Goal: Transaction & Acquisition: Purchase product/service

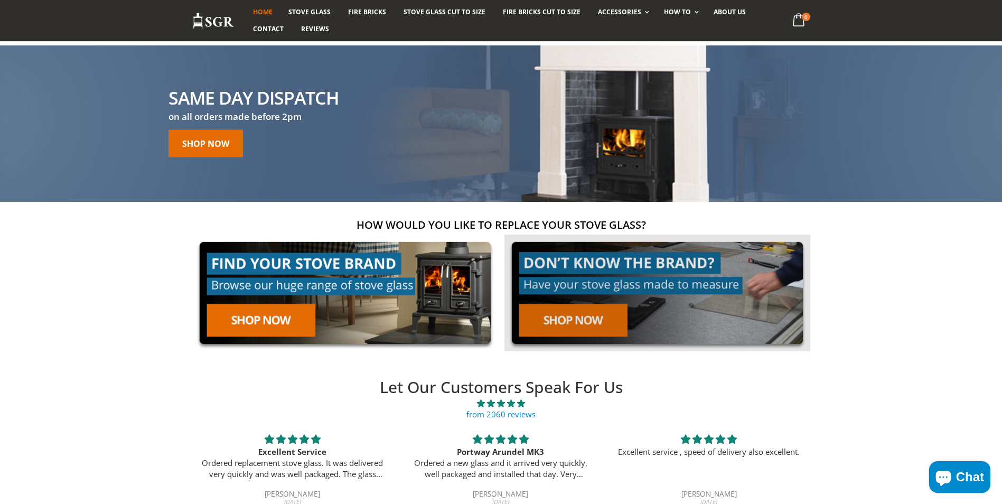
scroll to position [158, 0]
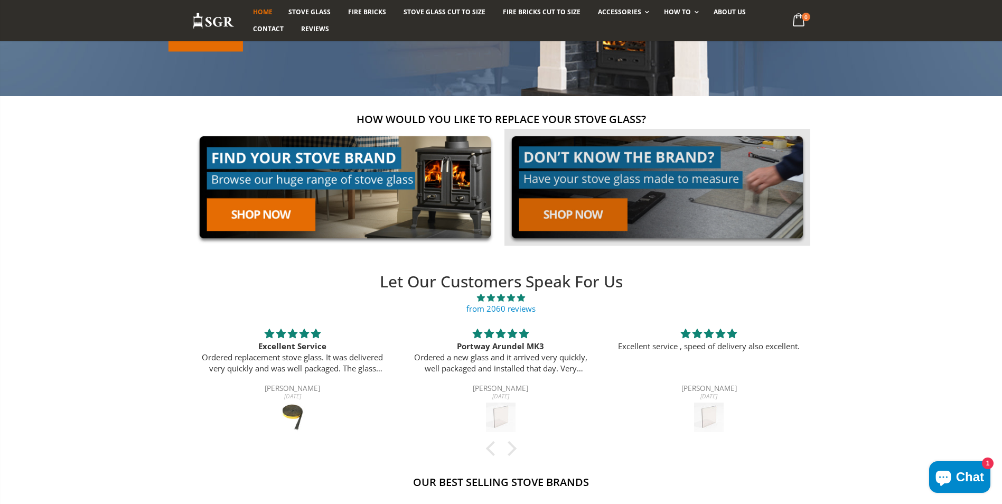
click at [567, 212] on link at bounding box center [657, 187] width 306 height 117
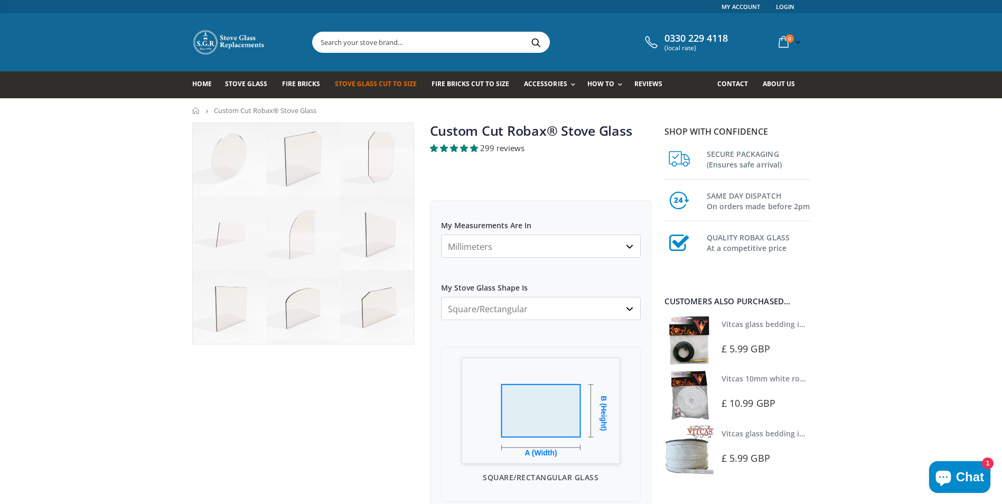
scroll to position [53, 0]
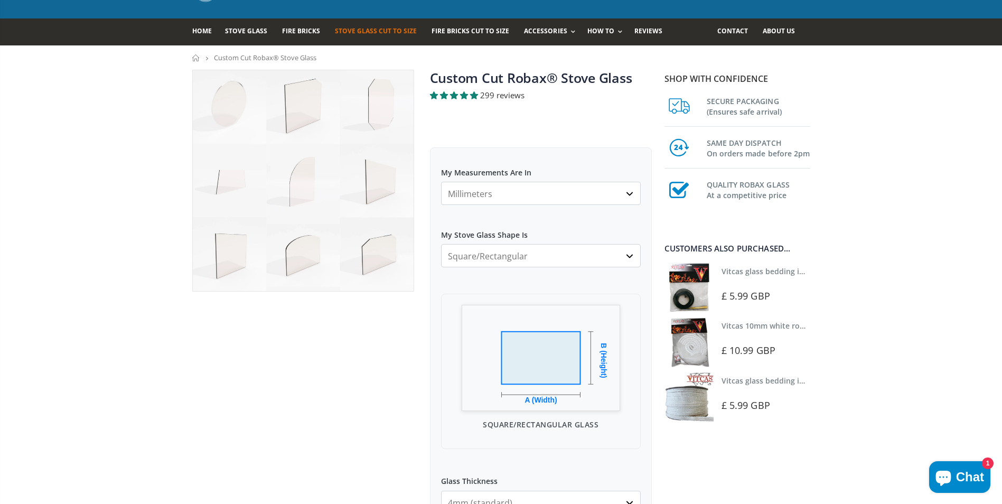
click at [631, 255] on select "Square/Rectangular Arched Half Arch Both Top Corners Cut Single Corner Cut All …" at bounding box center [541, 255] width 200 height 23
click at [441, 244] on select "Square/Rectangular Arched Half Arch Both Top Corners Cut Single Corner Cut All …" at bounding box center [541, 255] width 200 height 23
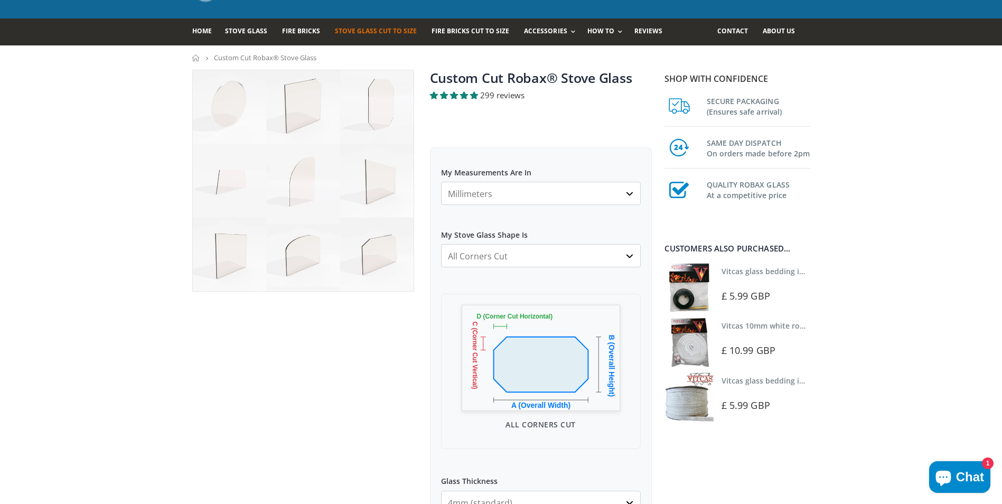
click at [627, 256] on select "Square/Rectangular Arched Half Arch Both Top Corners Cut Single Corner Cut All …" at bounding box center [541, 255] width 200 height 23
click at [441, 244] on select "Square/Rectangular Arched Half Arch Both Top Corners Cut Single Corner Cut All …" at bounding box center [541, 255] width 200 height 23
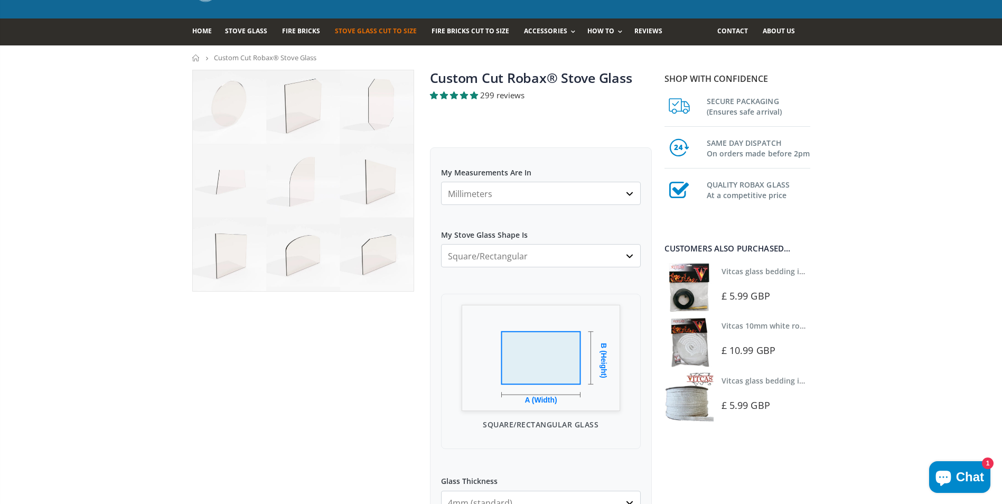
click at [631, 259] on select "Square/Rectangular Arched Half Arch Both Top Corners Cut Single Corner Cut All …" at bounding box center [541, 255] width 200 height 23
click at [441, 244] on select "Square/Rectangular Arched Half Arch Both Top Corners Cut Single Corner Cut All …" at bounding box center [541, 255] width 200 height 23
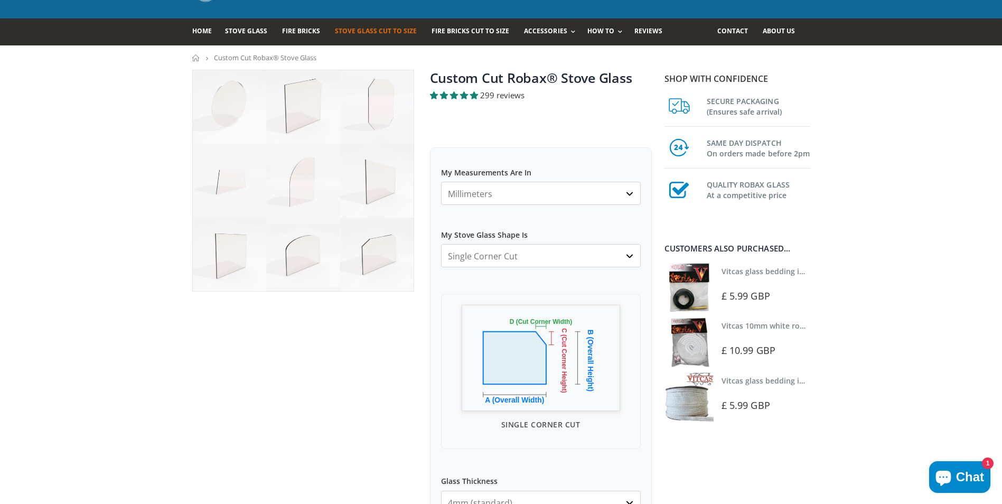
click at [629, 255] on select "Square/Rectangular Arched Half Arch Both Top Corners Cut Single Corner Cut All …" at bounding box center [541, 255] width 200 height 23
click at [441, 244] on select "Square/Rectangular Arched Half Arch Both Top Corners Cut Single Corner Cut All …" at bounding box center [541, 255] width 200 height 23
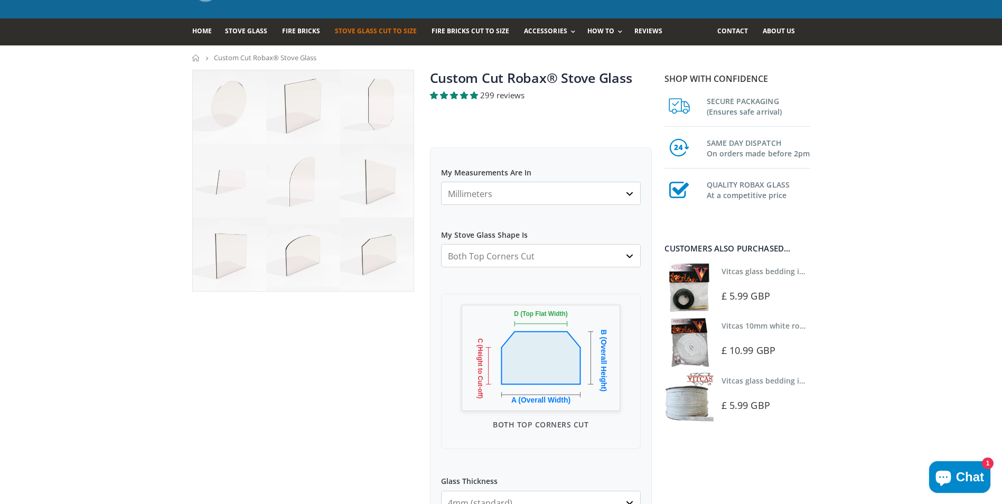
click at [632, 255] on select "Square/Rectangular Arched Half Arch Both Top Corners Cut Single Corner Cut All …" at bounding box center [541, 255] width 200 height 23
click at [441, 244] on select "Square/Rectangular Arched Half Arch Both Top Corners Cut Single Corner Cut All …" at bounding box center [541, 255] width 200 height 23
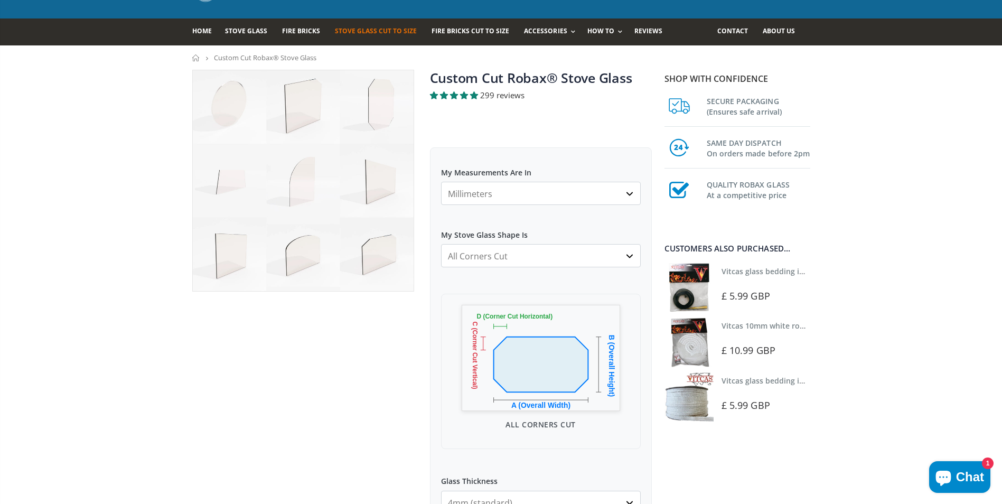
scroll to position [0, 0]
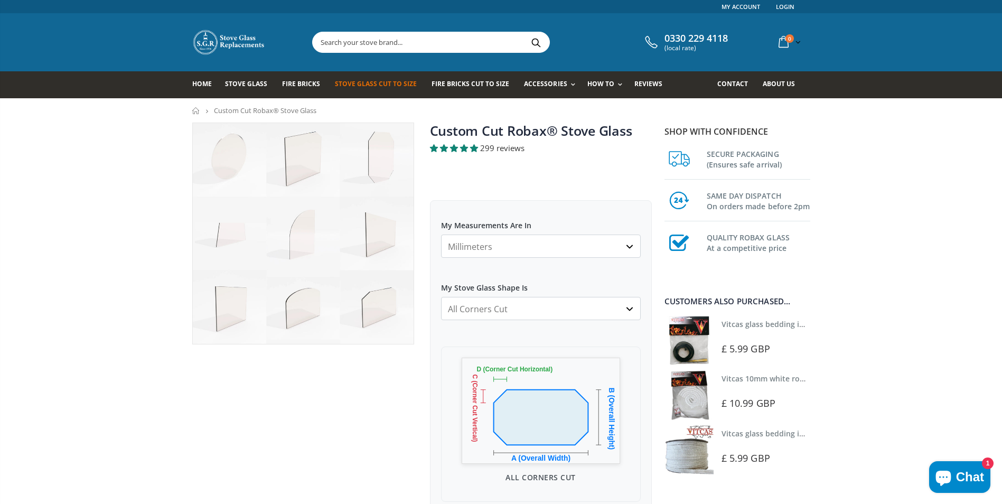
click at [633, 308] on select "Square/Rectangular Arched Half Arch Both Top Corners Cut Single Corner Cut All …" at bounding box center [541, 308] width 200 height 23
click at [441, 297] on select "Square/Rectangular Arched Half Arch Both Top Corners Cut Single Corner Cut All …" at bounding box center [541, 308] width 200 height 23
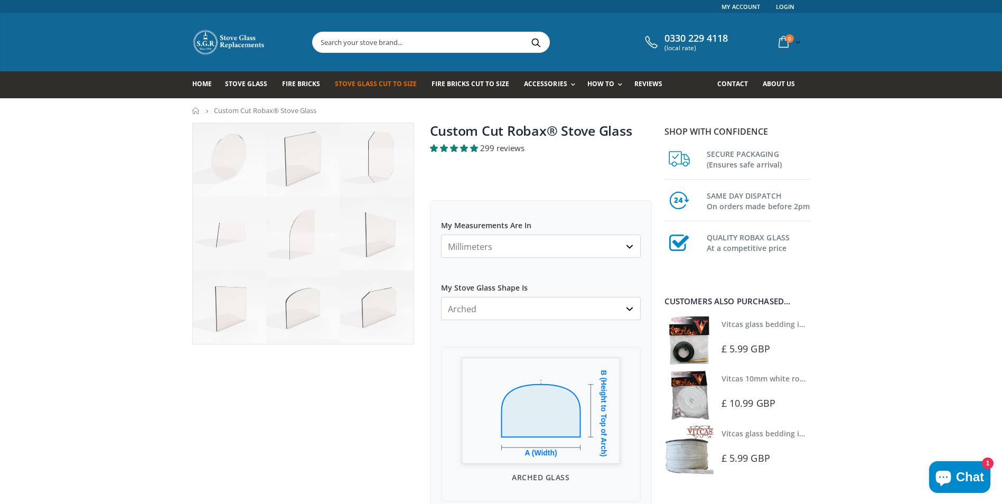
click at [629, 311] on select "Square/Rectangular Arched Half Arch Both Top Corners Cut Single Corner Cut All …" at bounding box center [541, 308] width 200 height 23
click at [441, 297] on select "Square/Rectangular Arched Half Arch Both Top Corners Cut Single Corner Cut All …" at bounding box center [541, 308] width 200 height 23
click at [632, 306] on select "Square/Rectangular Arched Half Arch Both Top Corners Cut Single Corner Cut All …" at bounding box center [541, 308] width 200 height 23
click at [441, 297] on select "Square/Rectangular Arched Half Arch Both Top Corners Cut Single Corner Cut All …" at bounding box center [541, 308] width 200 height 23
click at [631, 312] on select "Square/Rectangular Arched Half Arch Both Top Corners Cut Single Corner Cut All …" at bounding box center [541, 308] width 200 height 23
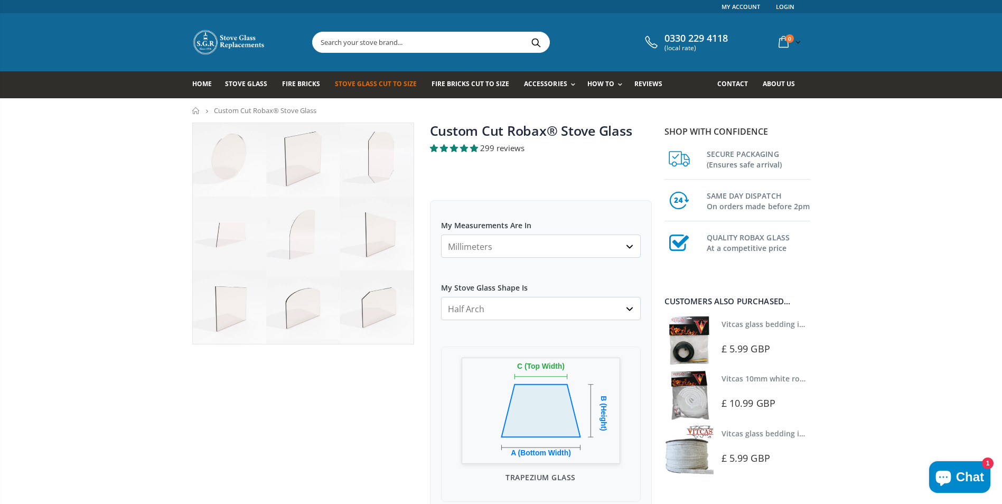
click at [441, 297] on select "Square/Rectangular Arched Half Arch Both Top Corners Cut Single Corner Cut All …" at bounding box center [541, 308] width 200 height 23
click at [630, 308] on select "Square/Rectangular Arched Half Arch Both Top Corners Cut Single Corner Cut All …" at bounding box center [541, 308] width 200 height 23
select select "square-rectangular"
click at [441, 297] on select "Square/Rectangular Arched Half Arch Both Top Corners Cut Single Corner Cut All …" at bounding box center [541, 308] width 200 height 23
click at [237, 83] on span "Stove Glass" at bounding box center [246, 83] width 42 height 9
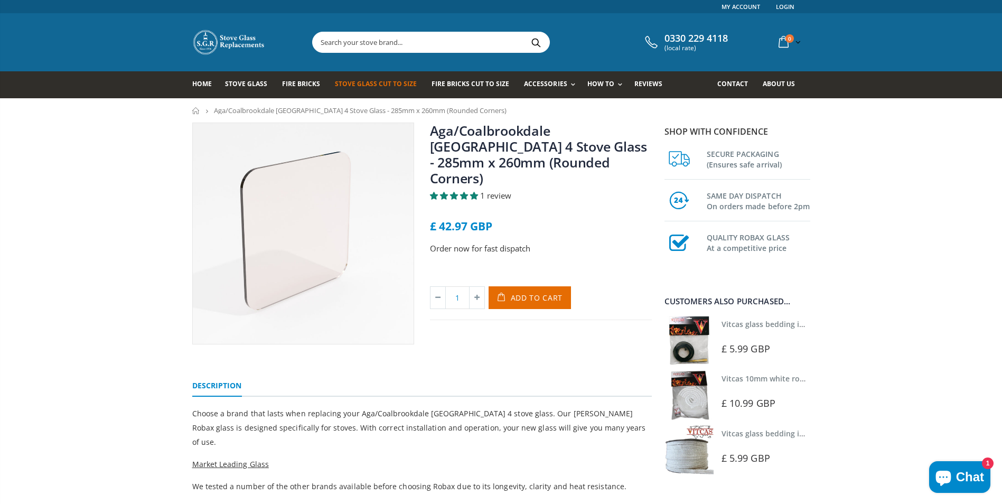
click at [362, 83] on span "Stove Glass Cut To Size" at bounding box center [376, 83] width 82 height 9
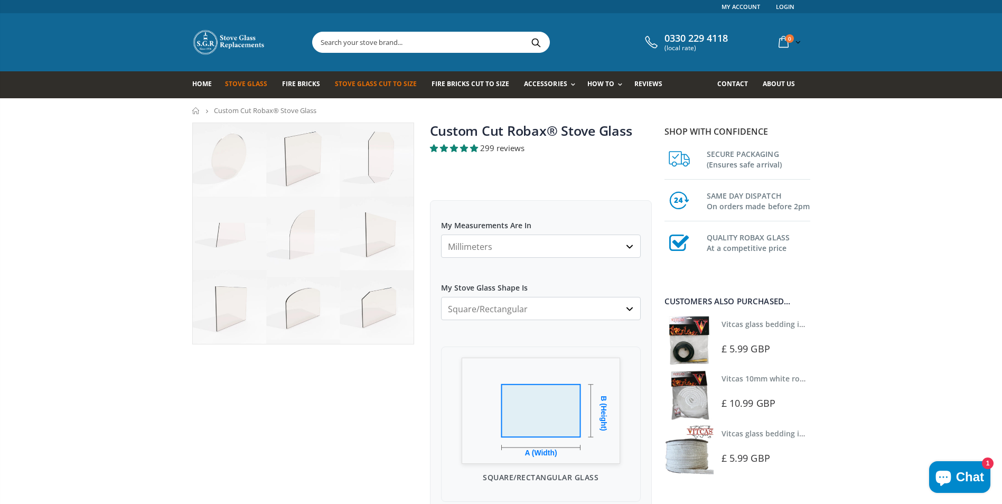
click at [254, 86] on span "Stove Glass" at bounding box center [246, 83] width 42 height 9
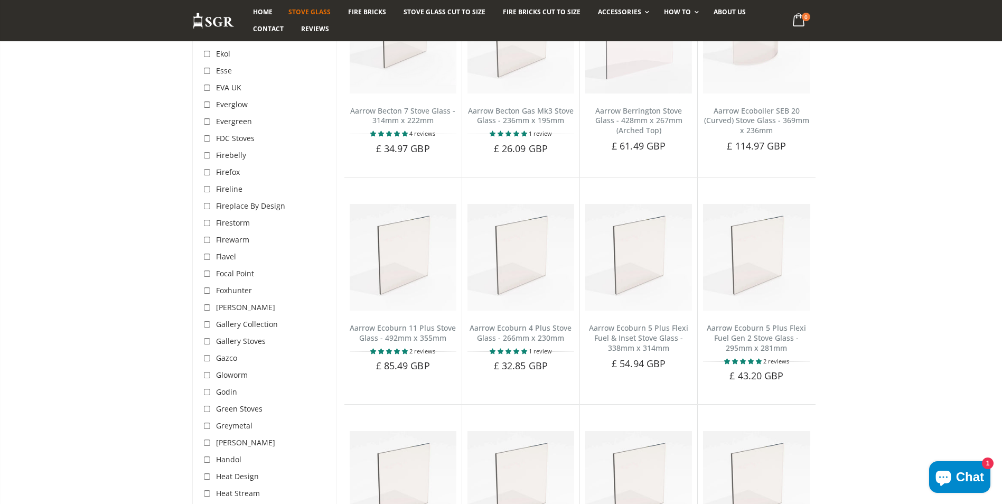
scroll to position [1162, 0]
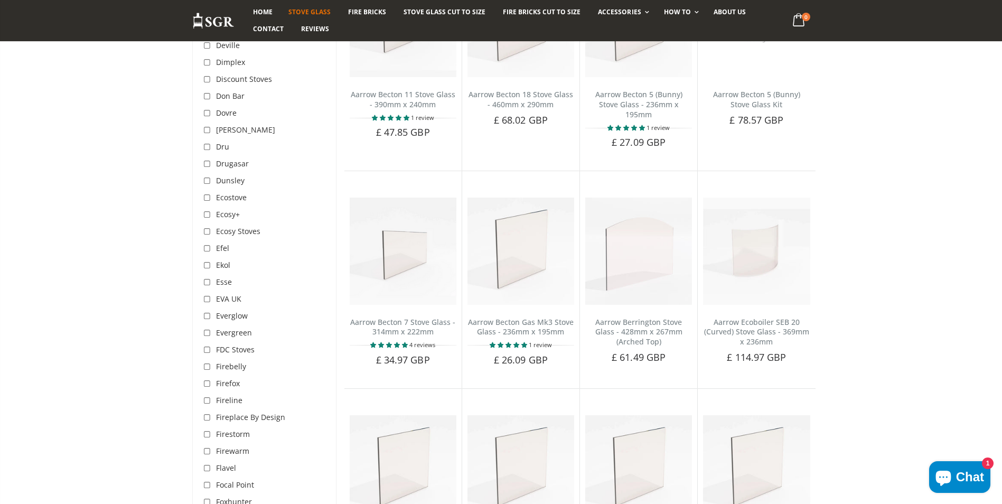
click at [205, 193] on input "checkbox" at bounding box center [208, 198] width 11 height 11
checkbox input "true"
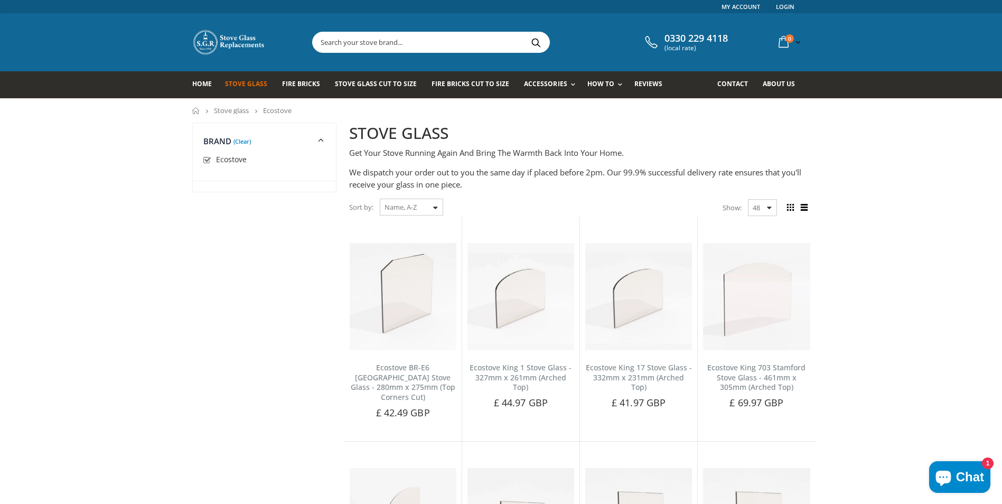
click at [251, 143] on dt "Brand (Clear)" at bounding box center [264, 134] width 143 height 23
click at [245, 143] on link "(Clear)" at bounding box center [241, 141] width 17 height 3
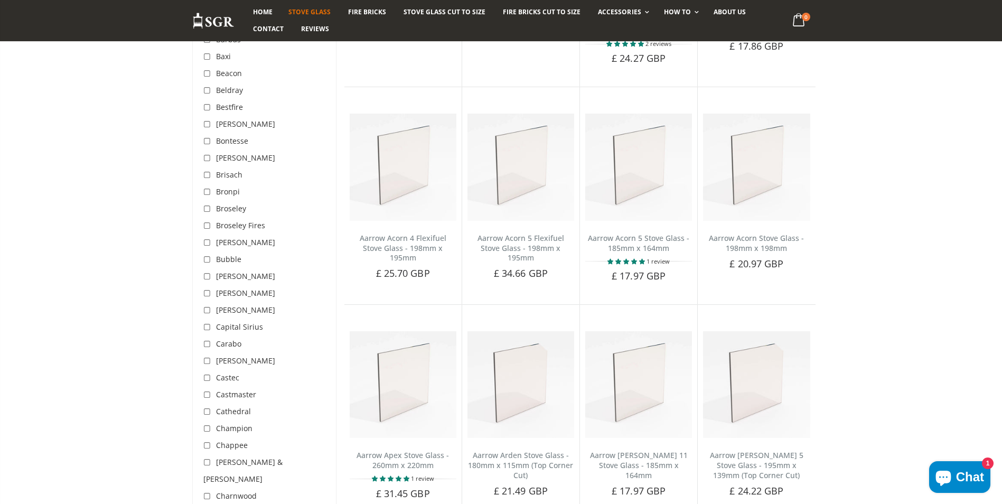
scroll to position [409, 0]
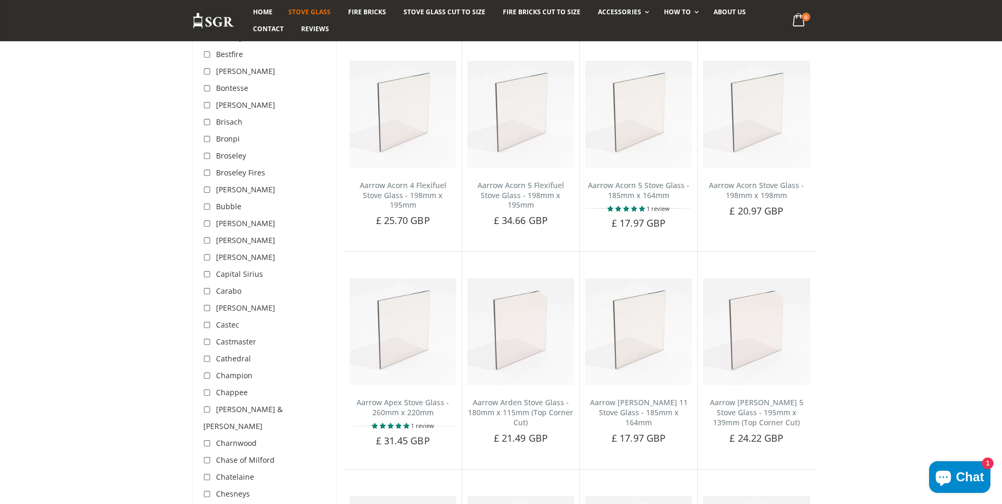
click at [205, 257] on input "checkbox" at bounding box center [208, 257] width 11 height 11
checkbox input "true"
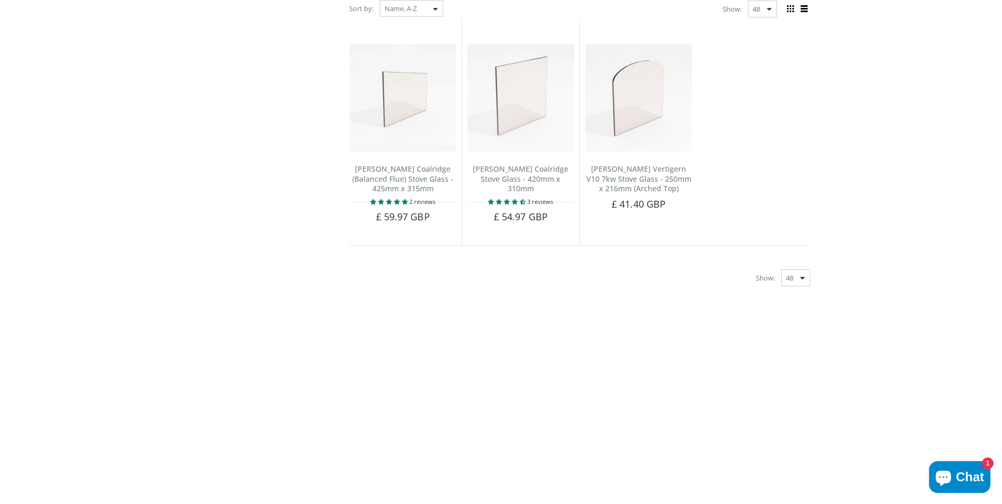
scroll to position [40, 0]
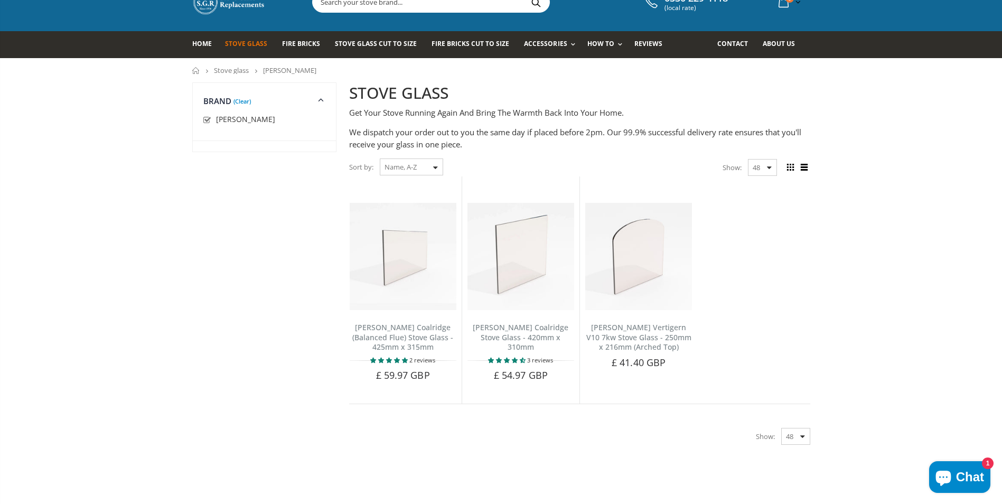
click at [204, 120] on input "checkbox" at bounding box center [208, 120] width 11 height 11
checkbox input "false"
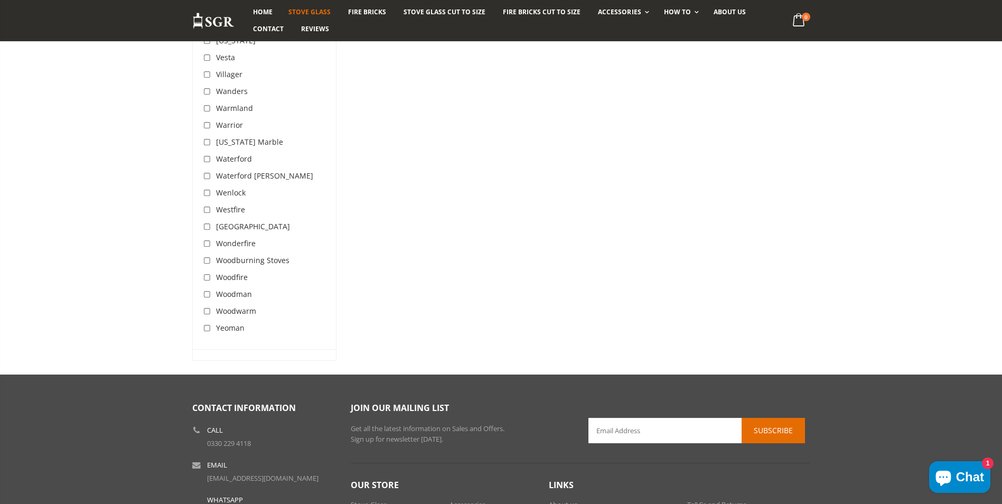
scroll to position [3356, 0]
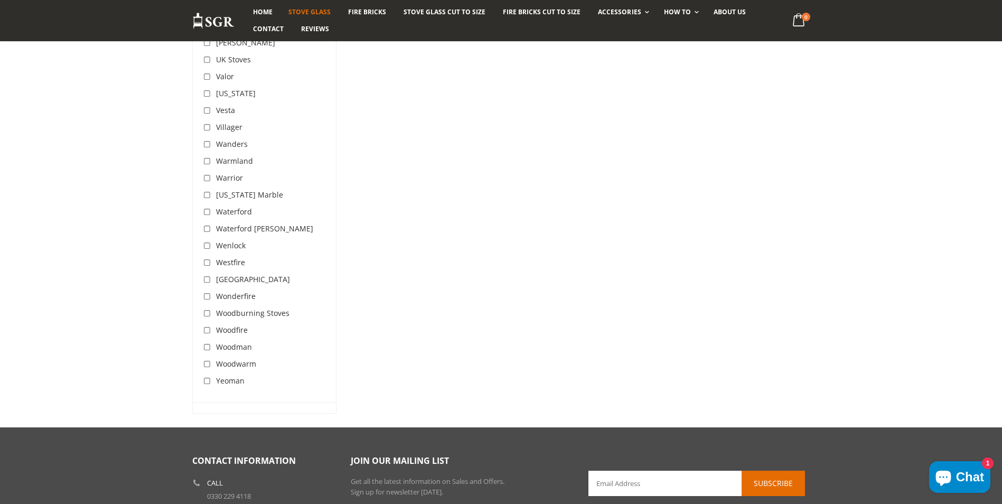
click at [209, 376] on input "checkbox" at bounding box center [208, 381] width 11 height 11
checkbox input "true"
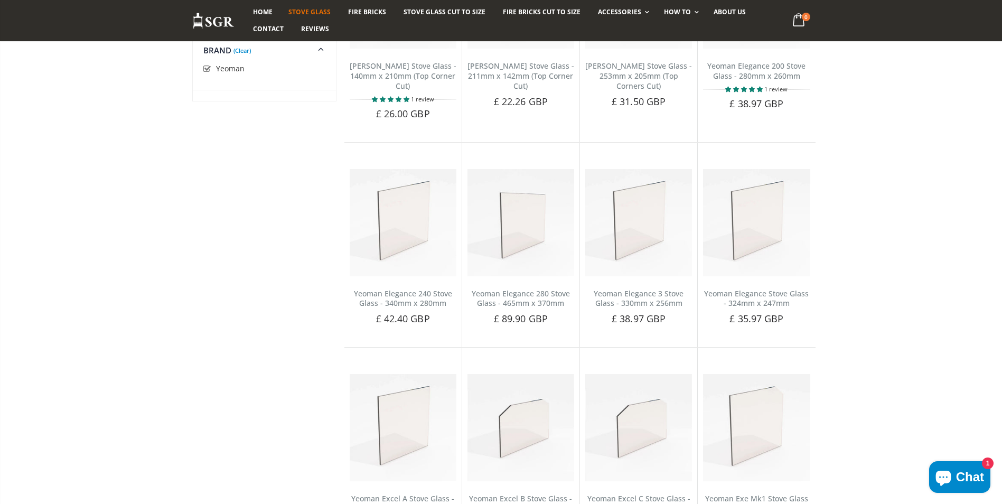
scroll to position [1149, 0]
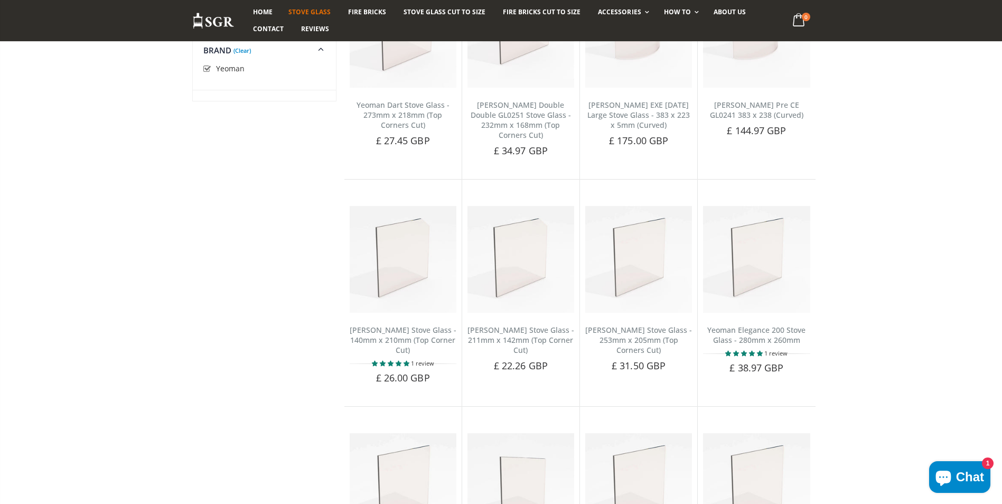
click at [238, 50] on link "(Clear)" at bounding box center [241, 50] width 17 height 3
